Goal: Register for event/course

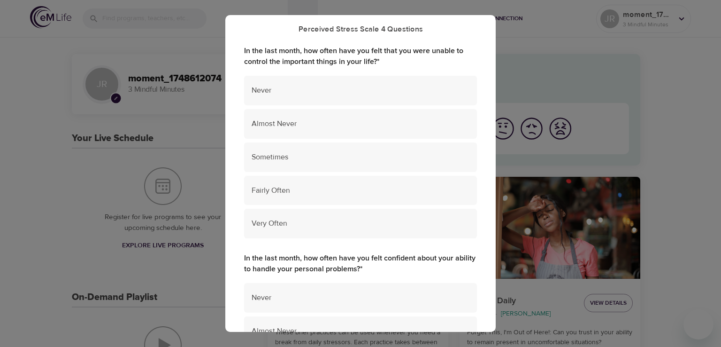
scroll to position [102, 0]
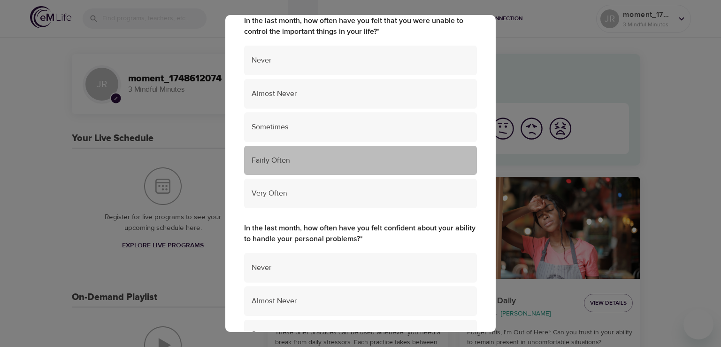
click at [382, 166] on div "Fairly Often" at bounding box center [360, 161] width 233 height 30
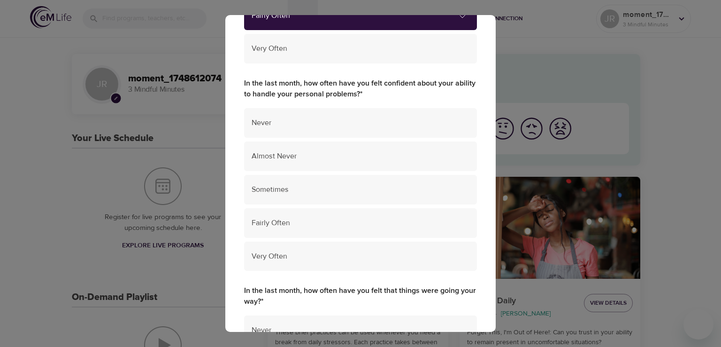
scroll to position [253, 0]
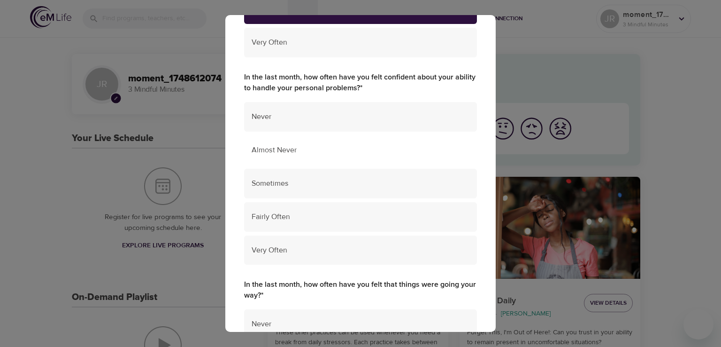
click at [385, 151] on span "Almost Never" at bounding box center [361, 150] width 218 height 11
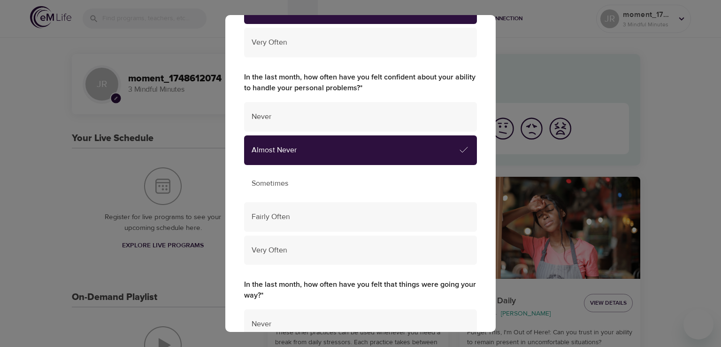
click at [390, 182] on span "Sometimes" at bounding box center [361, 183] width 218 height 11
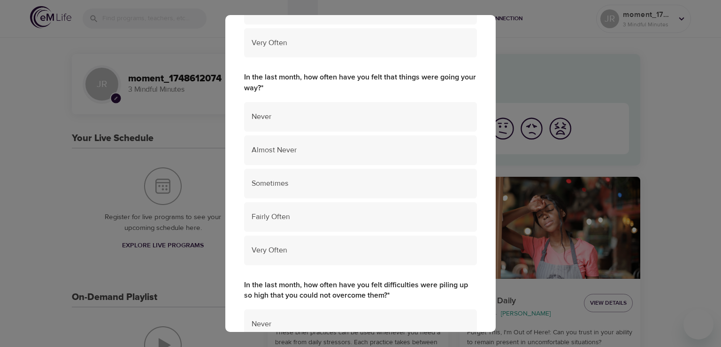
scroll to position [467, 0]
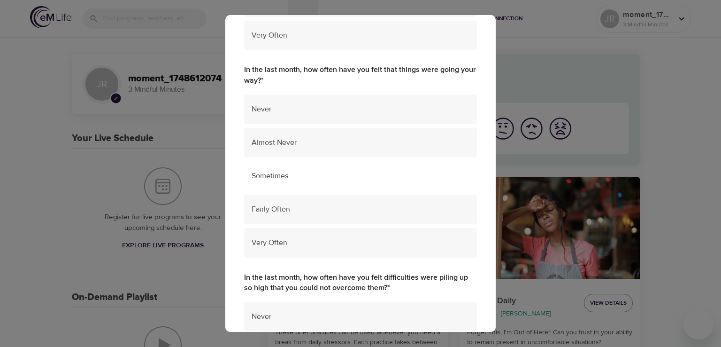
click at [383, 175] on span "Sometimes" at bounding box center [361, 175] width 218 height 11
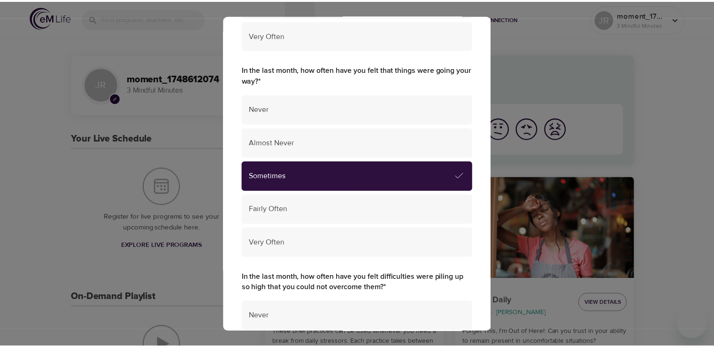
scroll to position [678, 0]
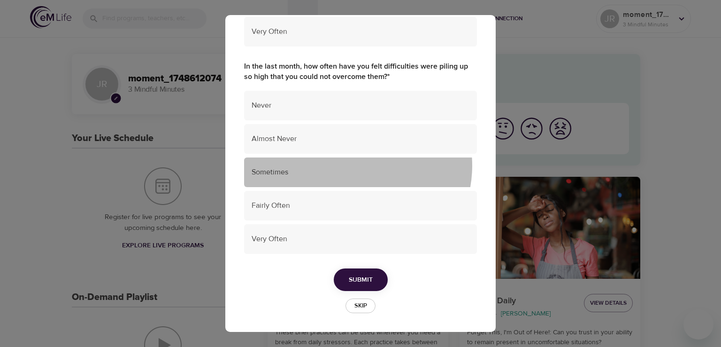
click at [349, 165] on div "Sometimes" at bounding box center [360, 172] width 233 height 30
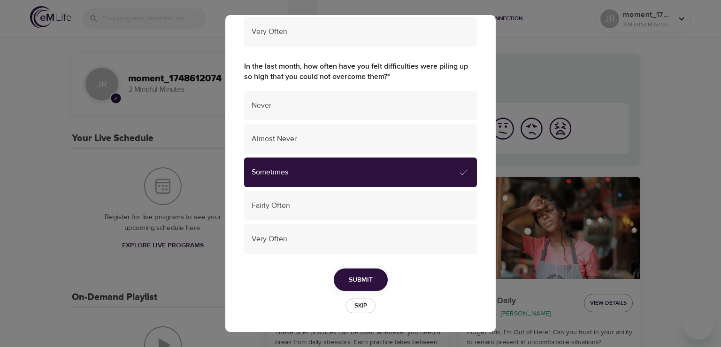
click at [370, 281] on button "Submit" at bounding box center [361, 279] width 54 height 23
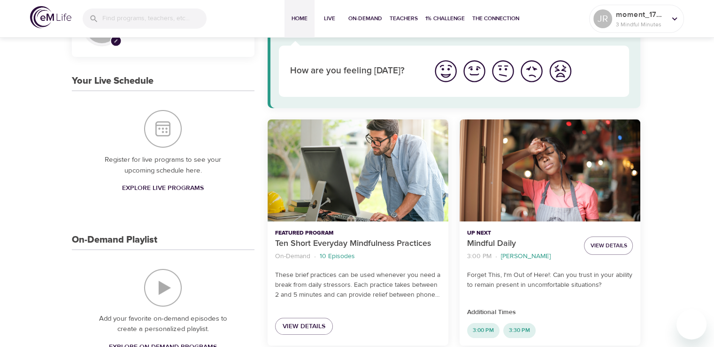
scroll to position [0, 0]
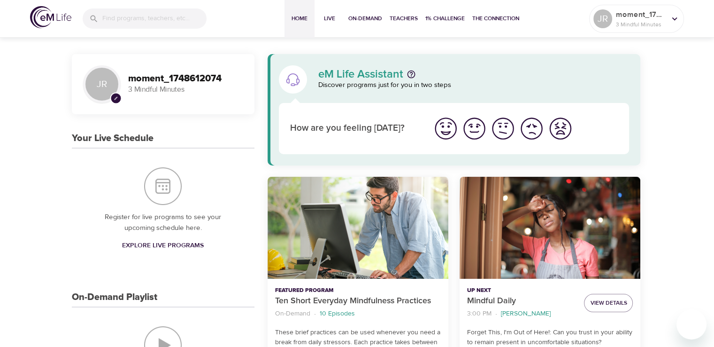
click at [179, 78] on h3 "moment_1748612074" at bounding box center [185, 78] width 115 height 11
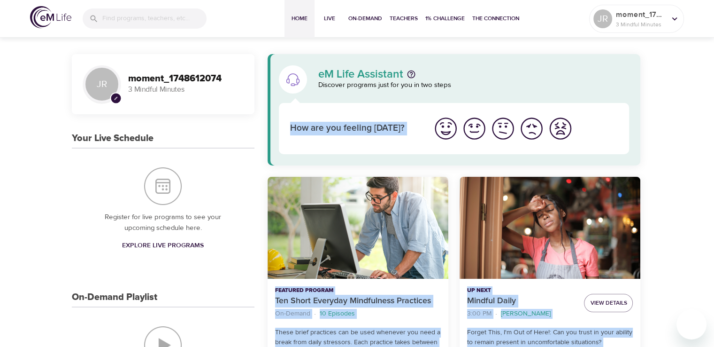
drag, startPoint x: 713, startPoint y: 58, endPoint x: 721, endPoint y: 98, distance: 40.8
click at [672, 20] on icon at bounding box center [675, 19] width 10 height 10
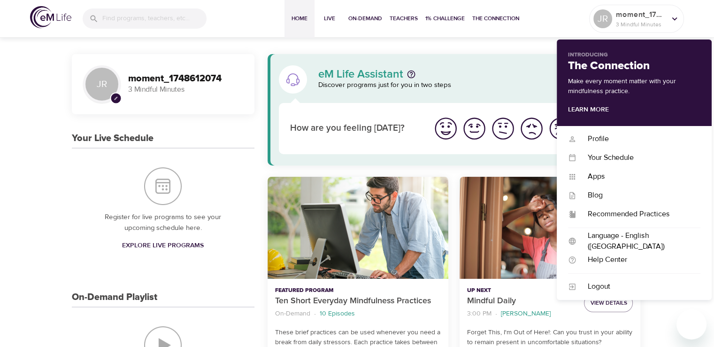
click at [493, 72] on div "eM Life Assistant" at bounding box center [473, 74] width 311 height 11
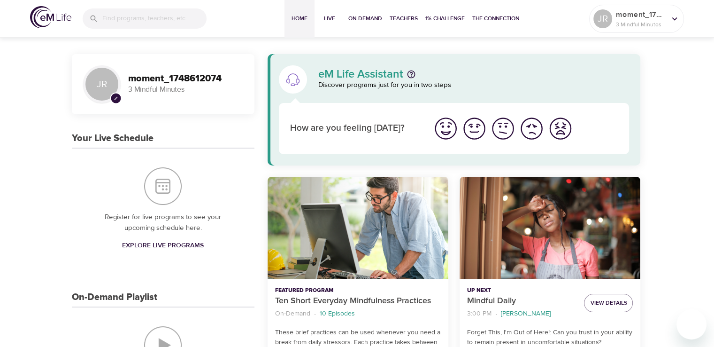
click at [501, 134] on img "I'm feeling ok" at bounding box center [503, 129] width 26 height 26
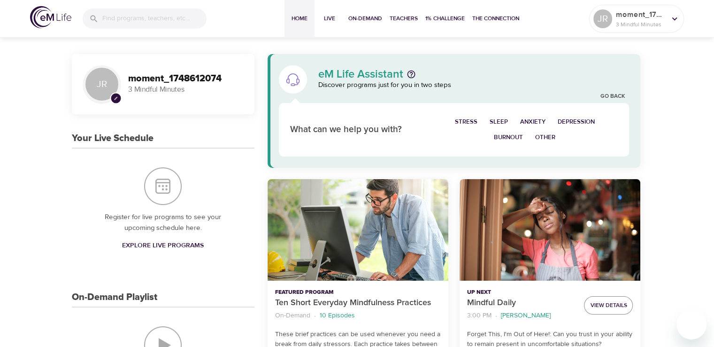
click at [511, 133] on span "Burnout" at bounding box center [508, 137] width 29 height 11
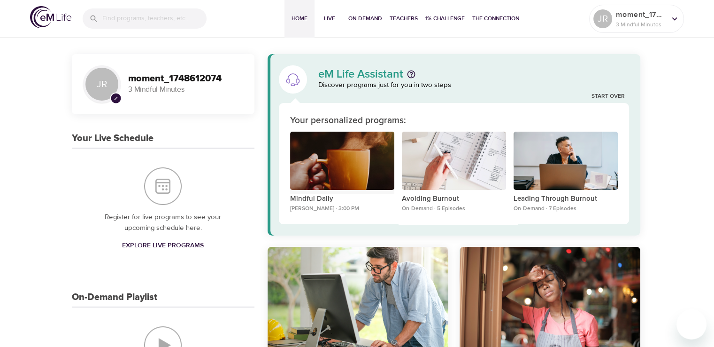
click at [359, 181] on div "Mindful Daily" at bounding box center [342, 161] width 104 height 59
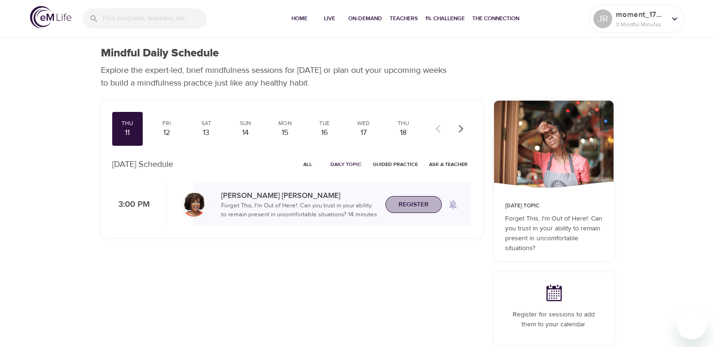
click at [414, 202] on span "Register" at bounding box center [414, 205] width 30 height 12
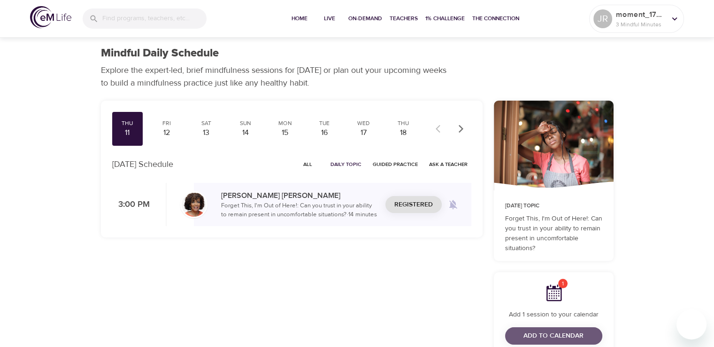
click at [550, 333] on span "Add to Calendar" at bounding box center [554, 336] width 60 height 12
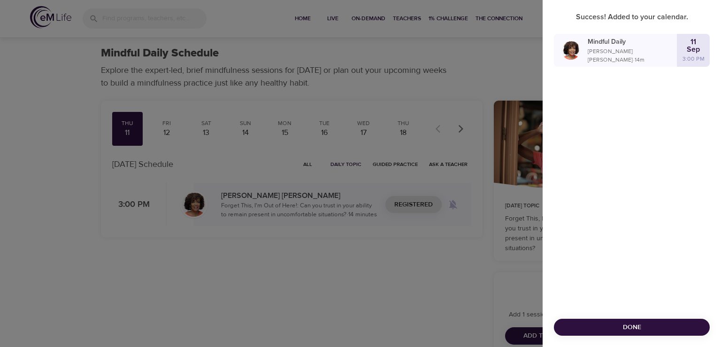
click at [631, 223] on div "Success! Added to your calendar. Mindful Daily [PERSON_NAME] · 14 m [DATE] 3:00…" at bounding box center [632, 173] width 178 height 347
click at [620, 329] on span "Done" at bounding box center [632, 327] width 141 height 12
